Goal: Find specific page/section: Locate a particular part of the current website

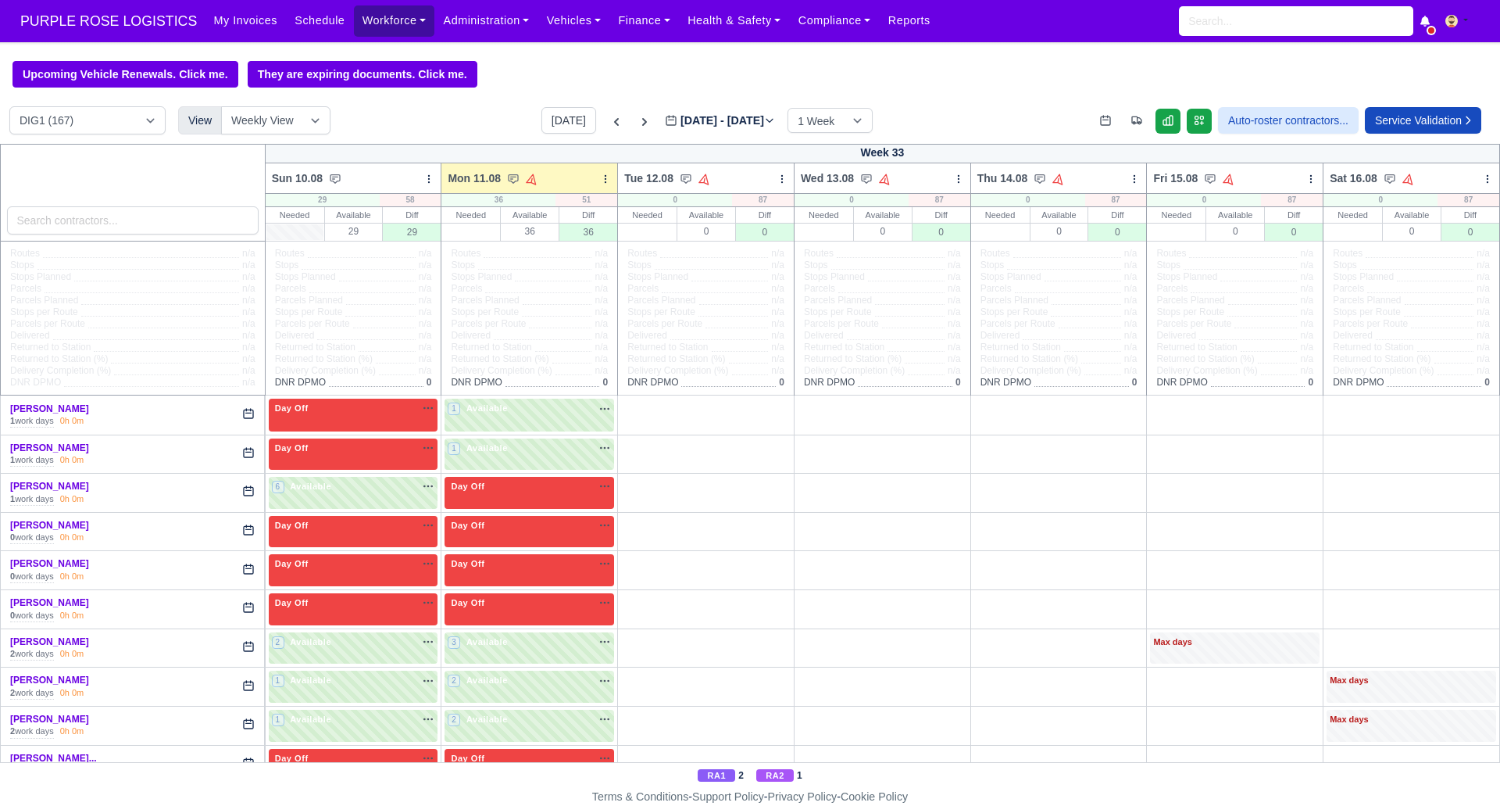
click at [370, 17] on link "Workforce" at bounding box center [394, 20] width 81 height 30
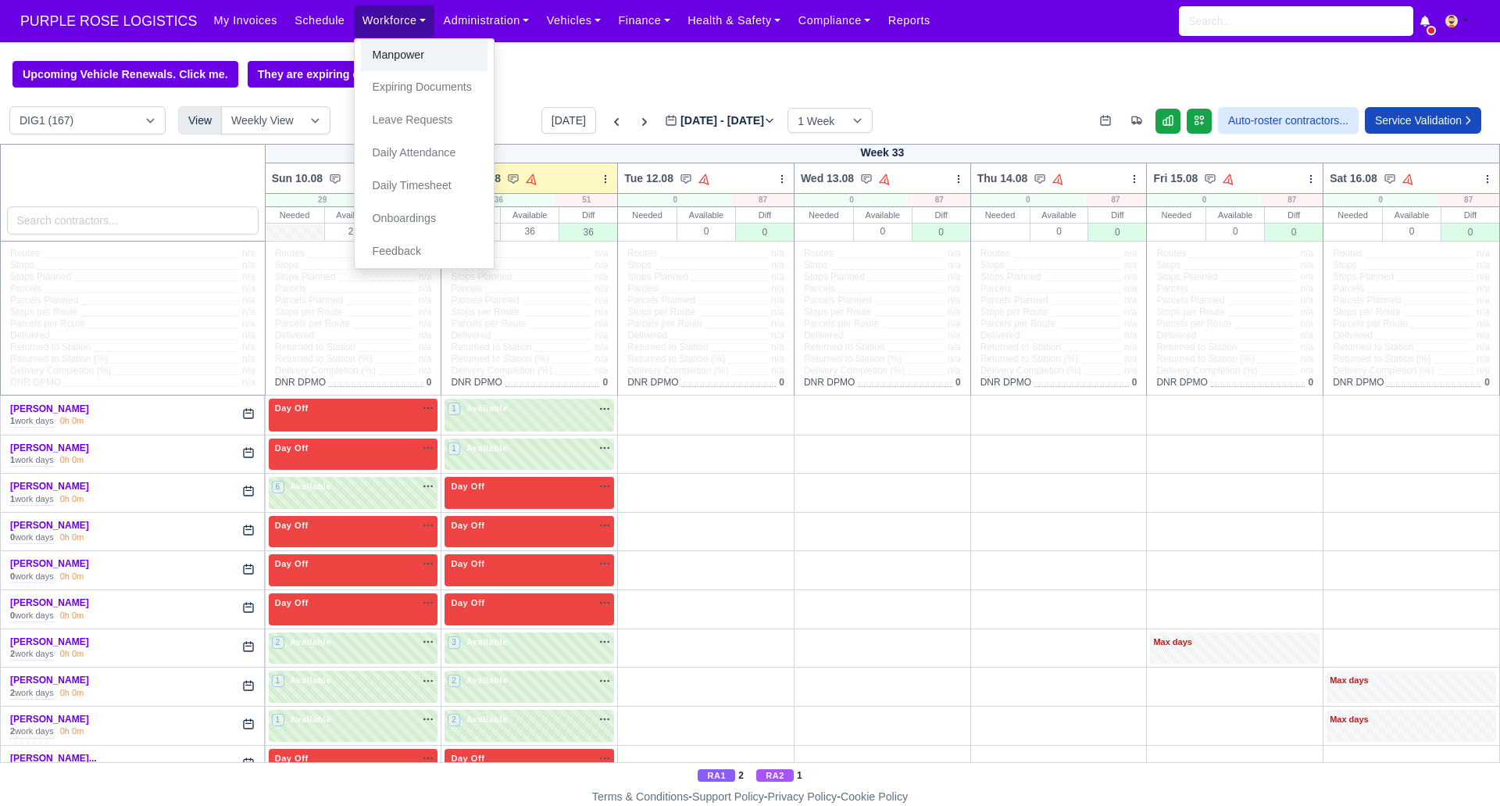
click at [372, 55] on link "Manpower" at bounding box center [424, 55] width 127 height 33
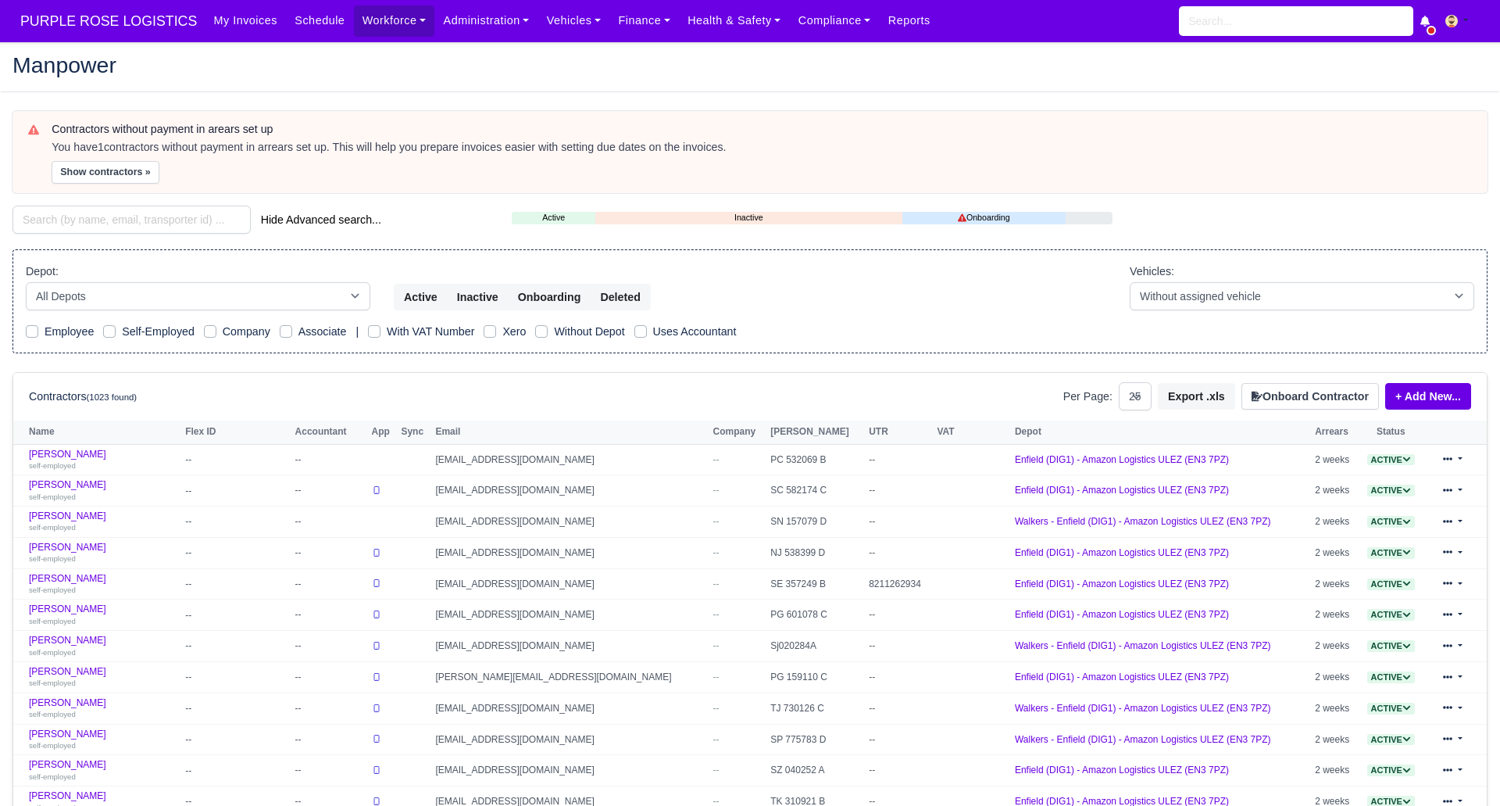
select select "25"
click at [145, 217] on input "search" at bounding box center [132, 219] width 238 height 28
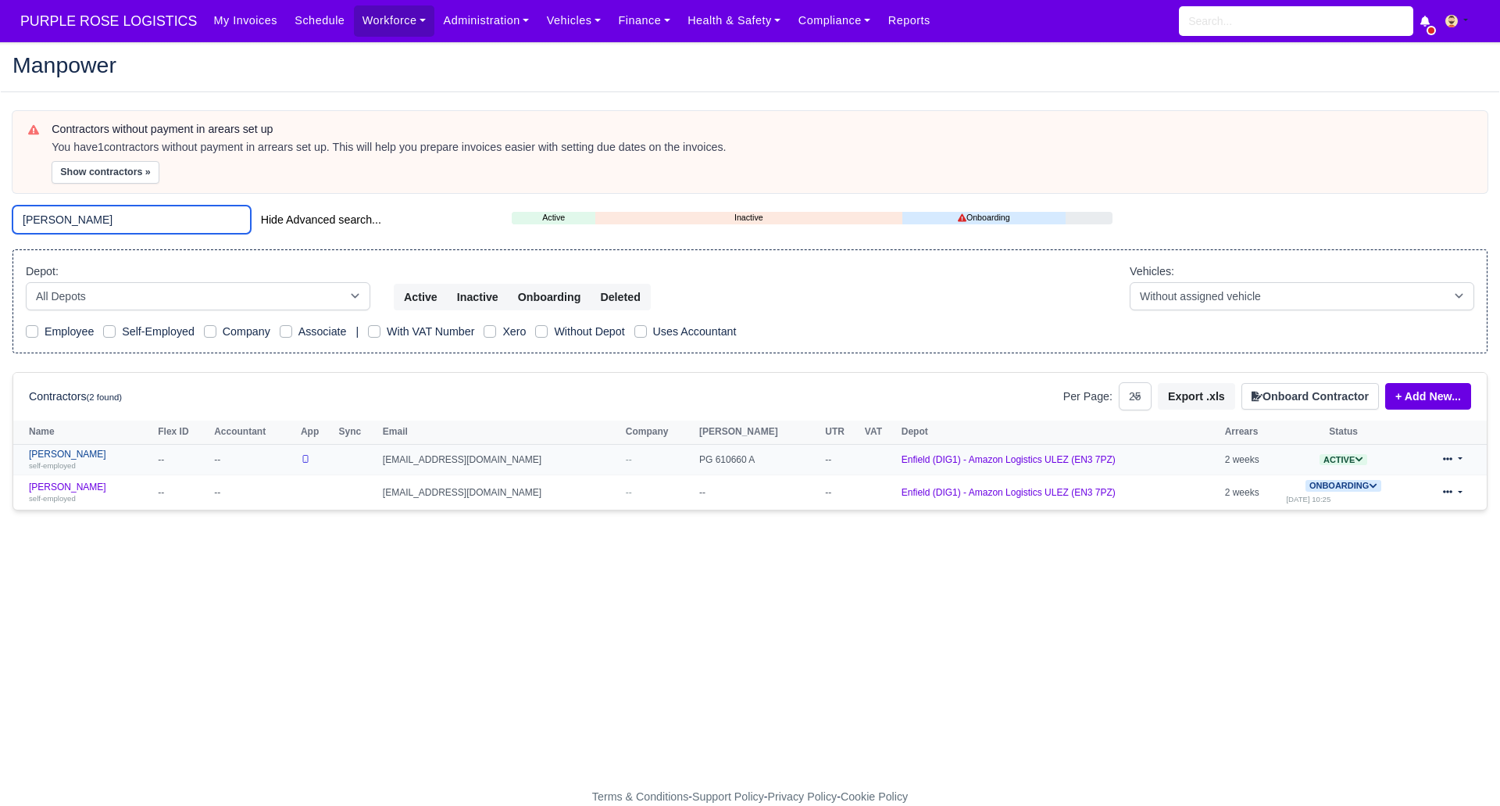
type input "victor"
click at [76, 454] on link "Victor Caballero self-employed" at bounding box center [89, 459] width 121 height 23
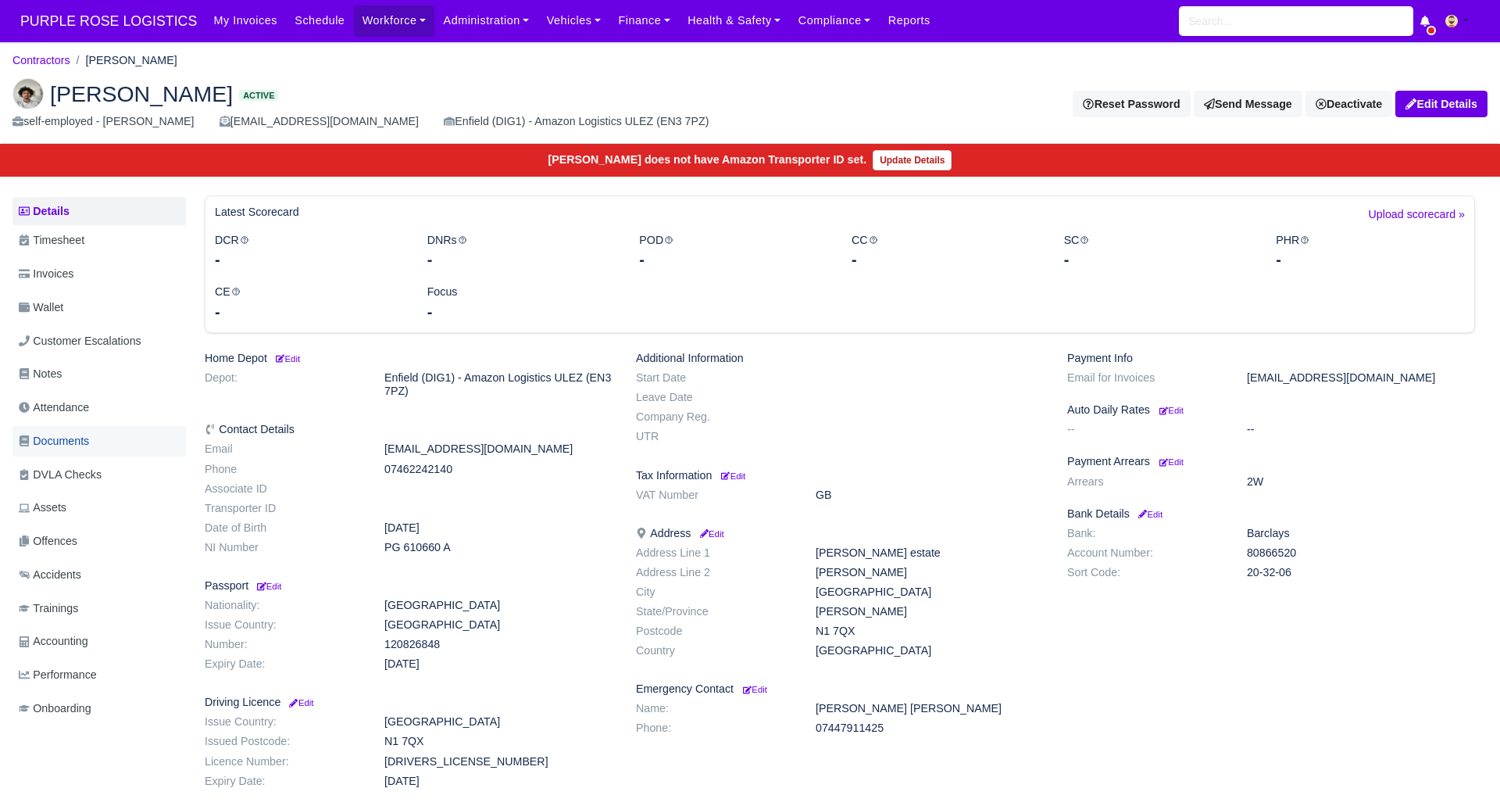
drag, startPoint x: 80, startPoint y: 435, endPoint x: 104, endPoint y: 445, distance: 26.3
click at [80, 436] on span "Documents" at bounding box center [54, 441] width 70 height 18
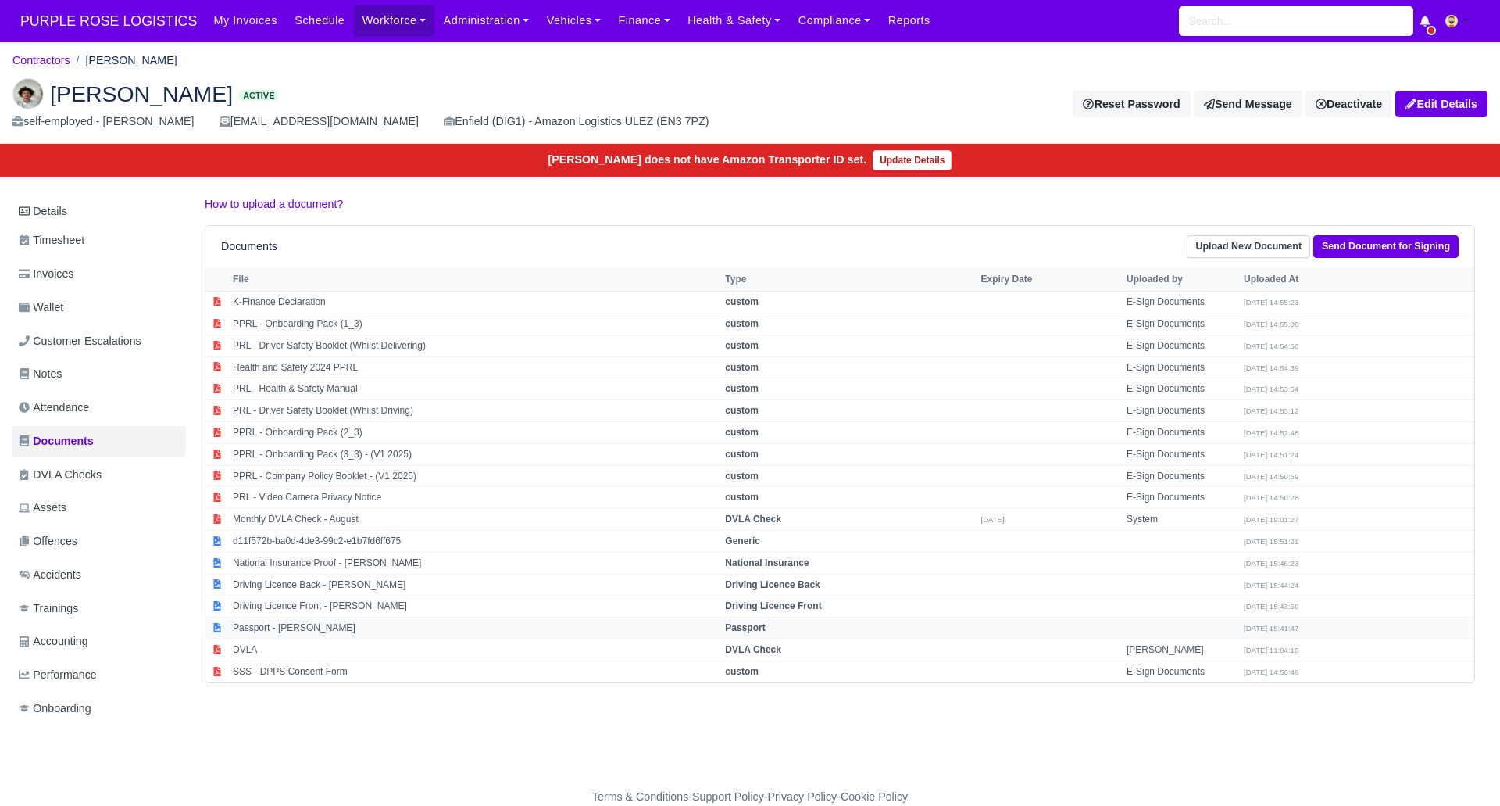
click at [765, 630] on strong "Passport" at bounding box center [745, 627] width 40 height 11
select select "passport"
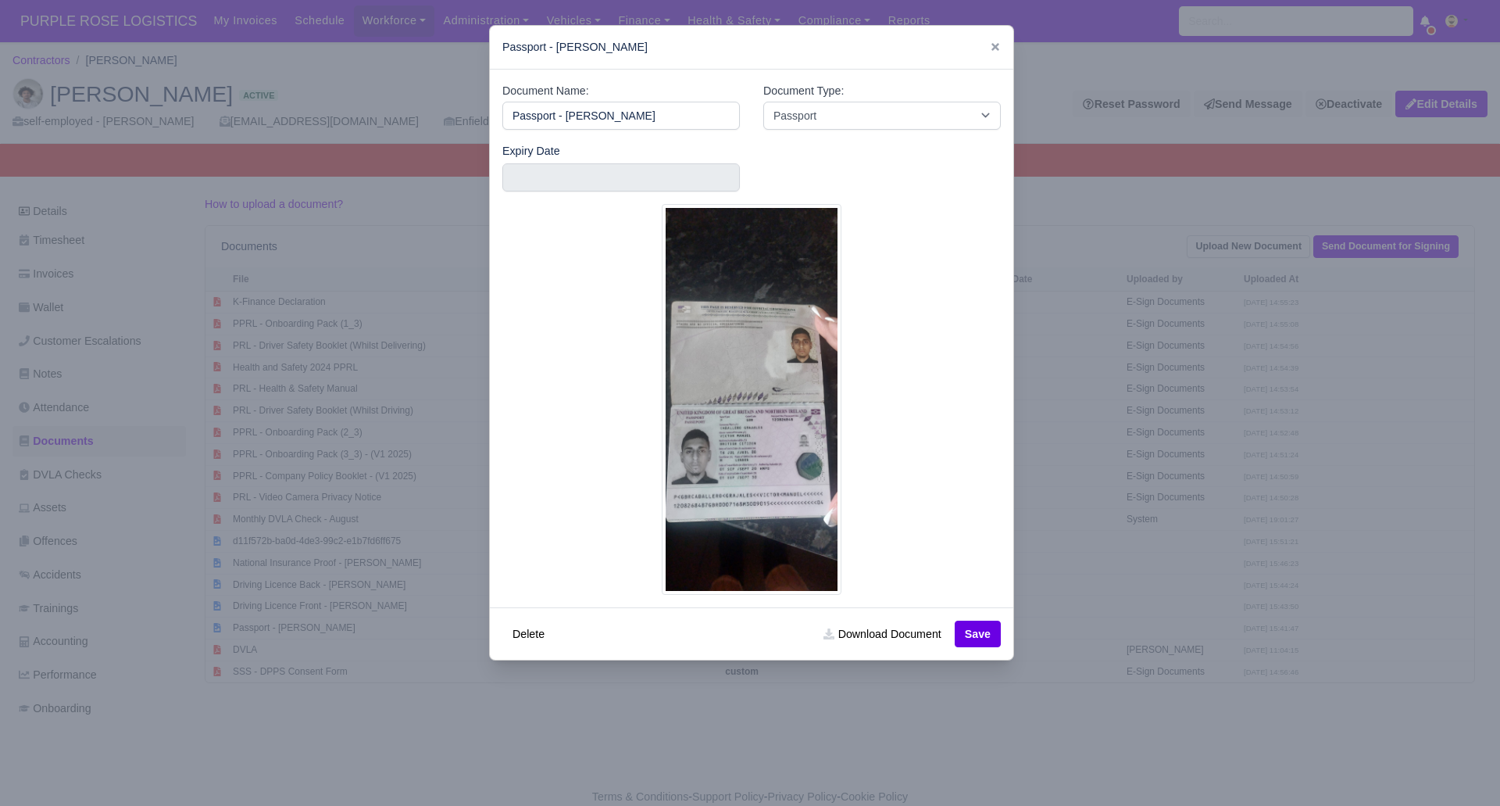
click at [1075, 604] on div at bounding box center [750, 403] width 1500 height 806
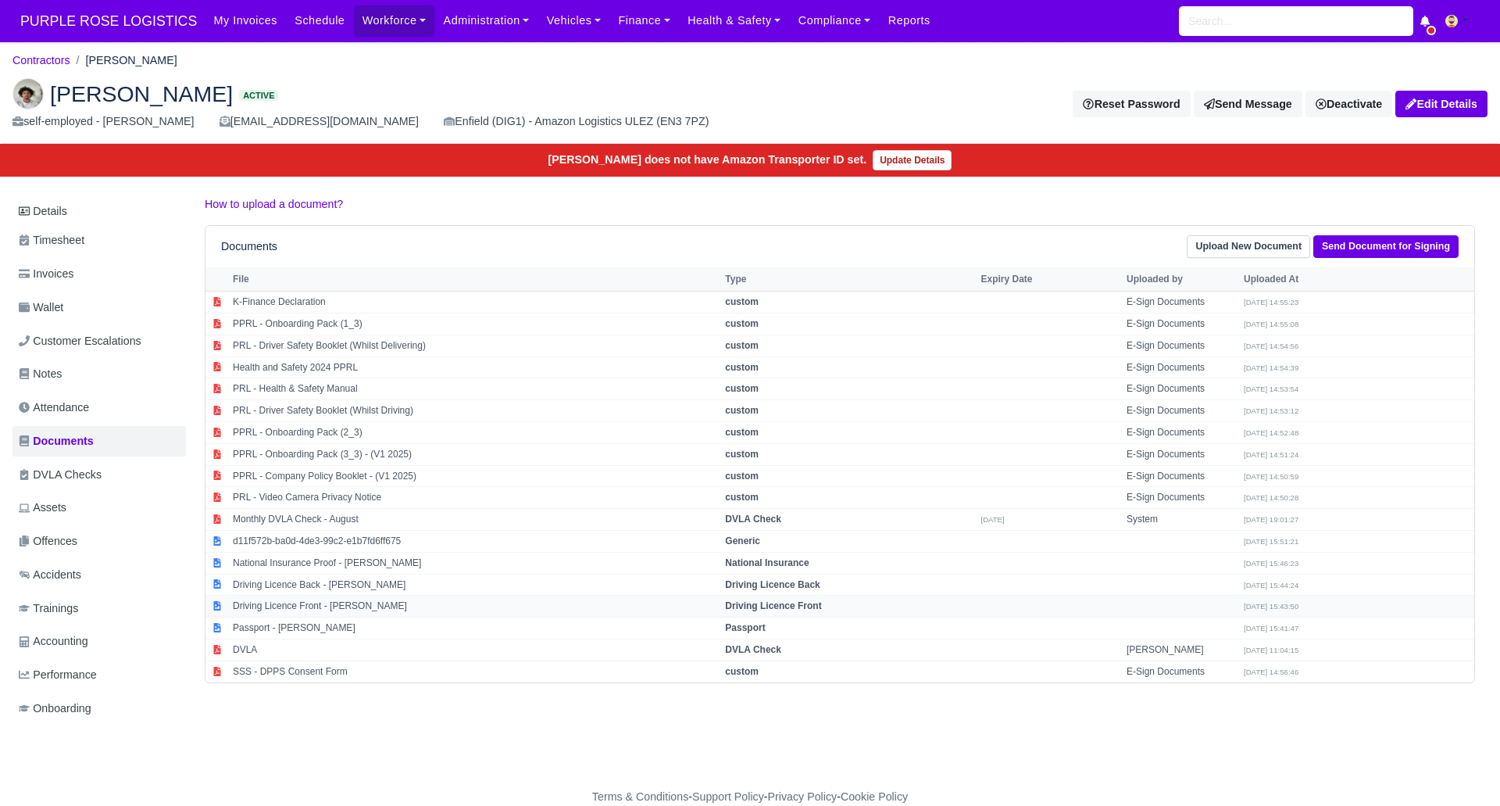
click at [812, 597] on td "Driving Licence Front" at bounding box center [849, 606] width 256 height 22
select select "driving-licence-front"
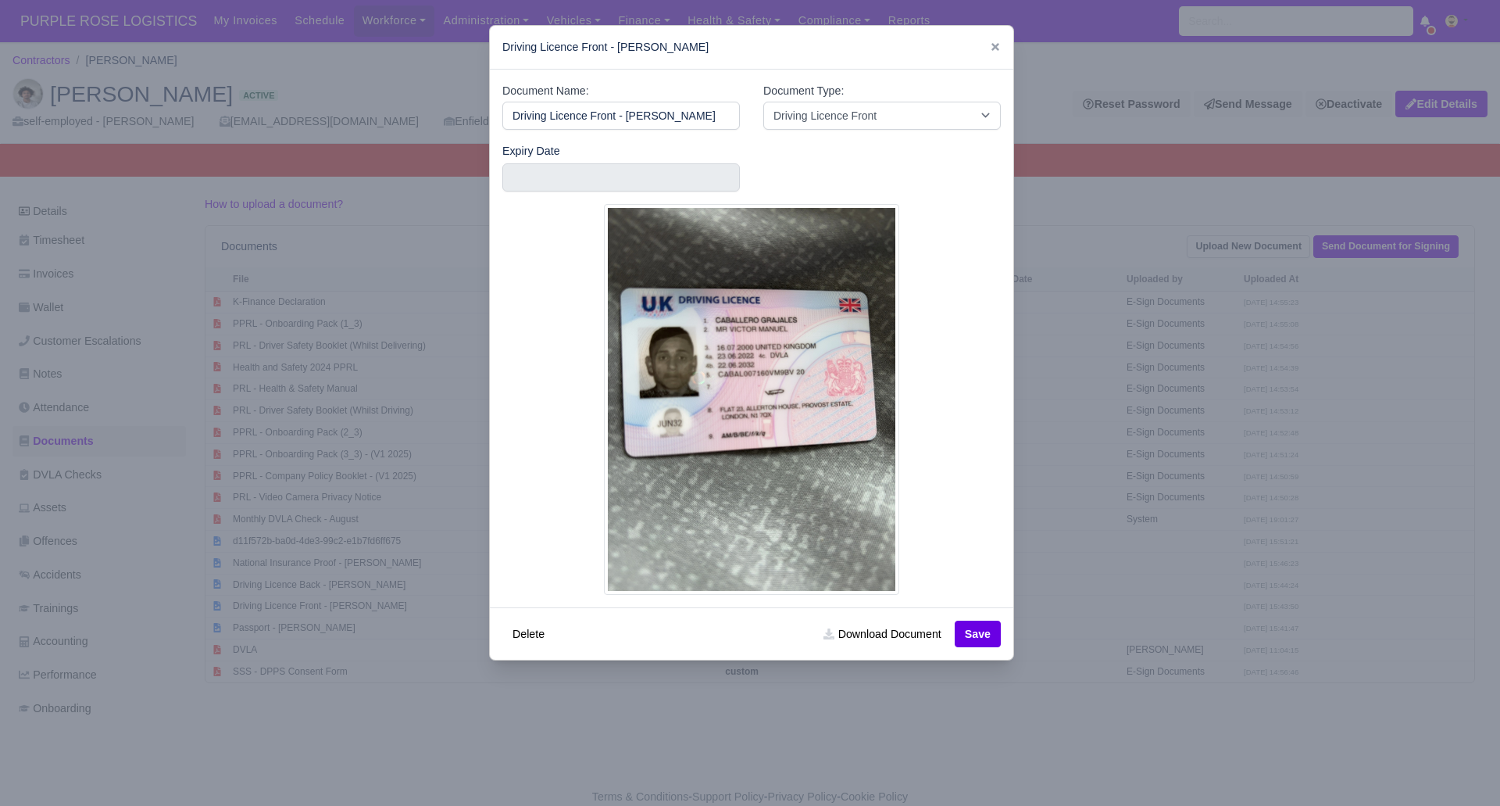
click at [1137, 543] on div at bounding box center [750, 403] width 1500 height 806
